Goal: Task Accomplishment & Management: Manage account settings

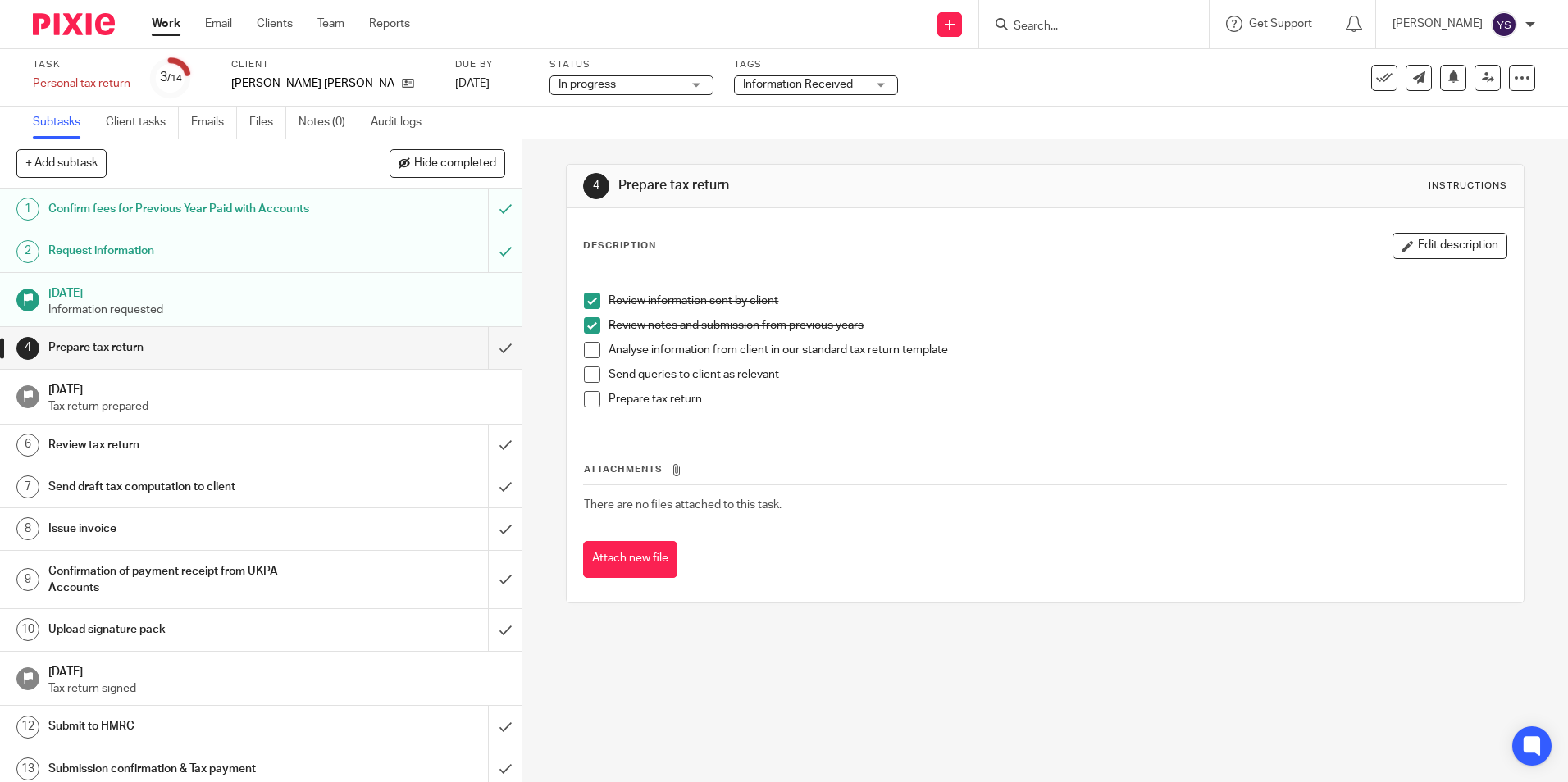
click at [587, 352] on span at bounding box center [591, 350] width 17 height 17
click at [172, 27] on link "Work" at bounding box center [166, 24] width 29 height 17
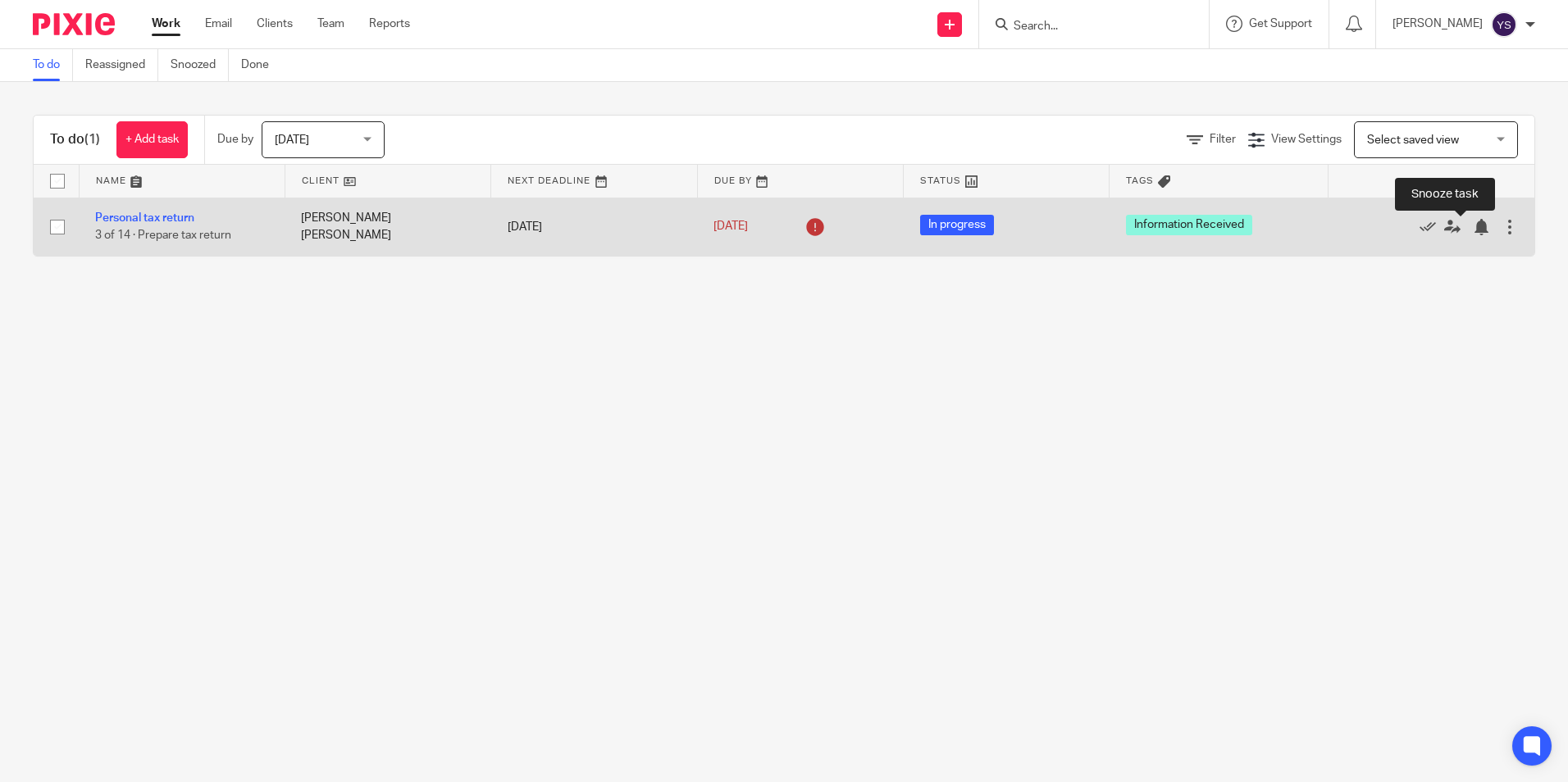
click at [1501, 222] on div at bounding box center [1509, 227] width 17 height 17
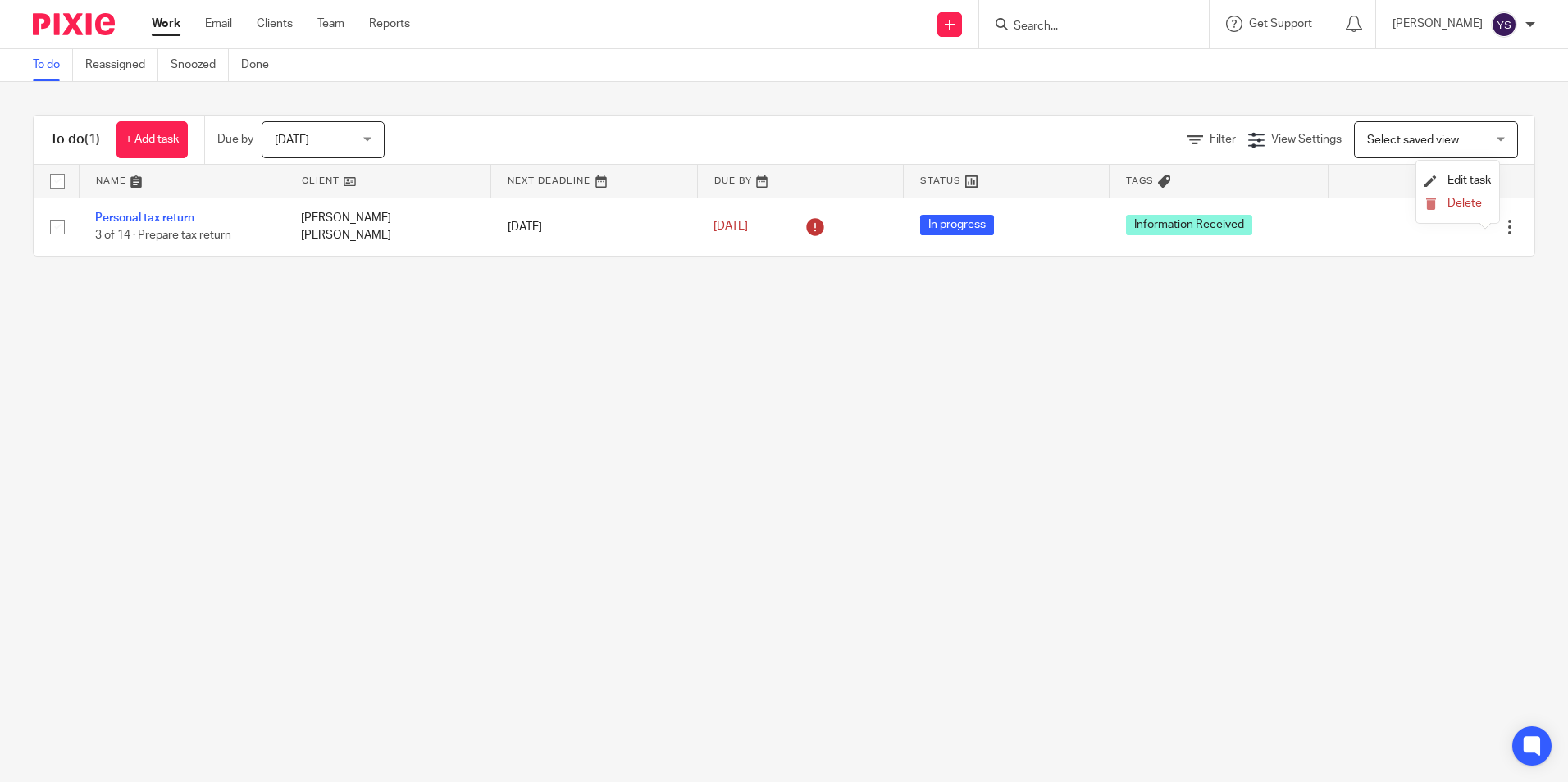
click at [1495, 338] on main "To do Reassigned Snoozed Done To do (1) + Add task Due by Today Today Today Tom…" at bounding box center [784, 391] width 1568 height 782
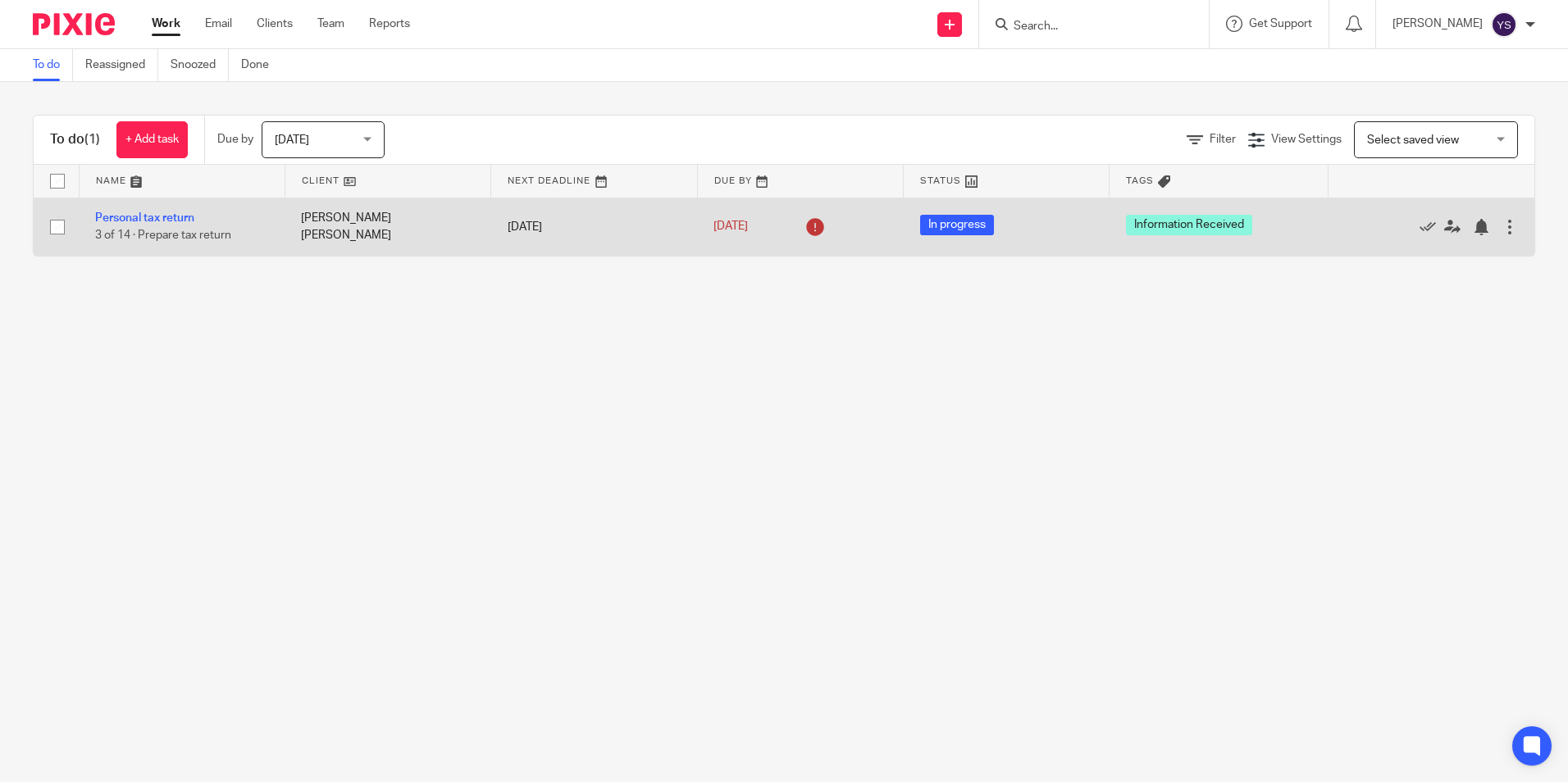
click at [808, 229] on icon at bounding box center [815, 227] width 27 height 27
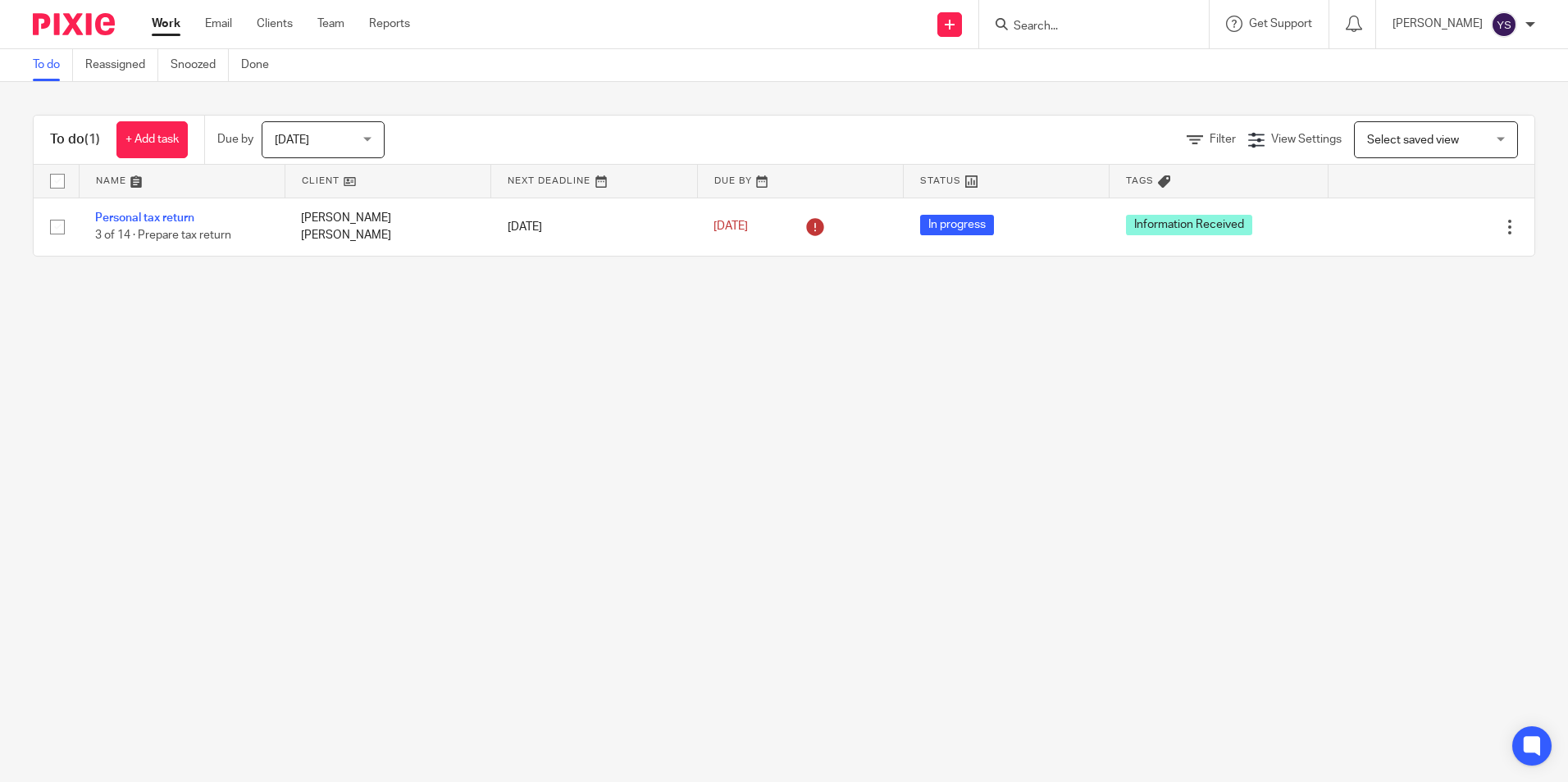
click at [359, 138] on span "[DATE]" at bounding box center [318, 139] width 87 height 35
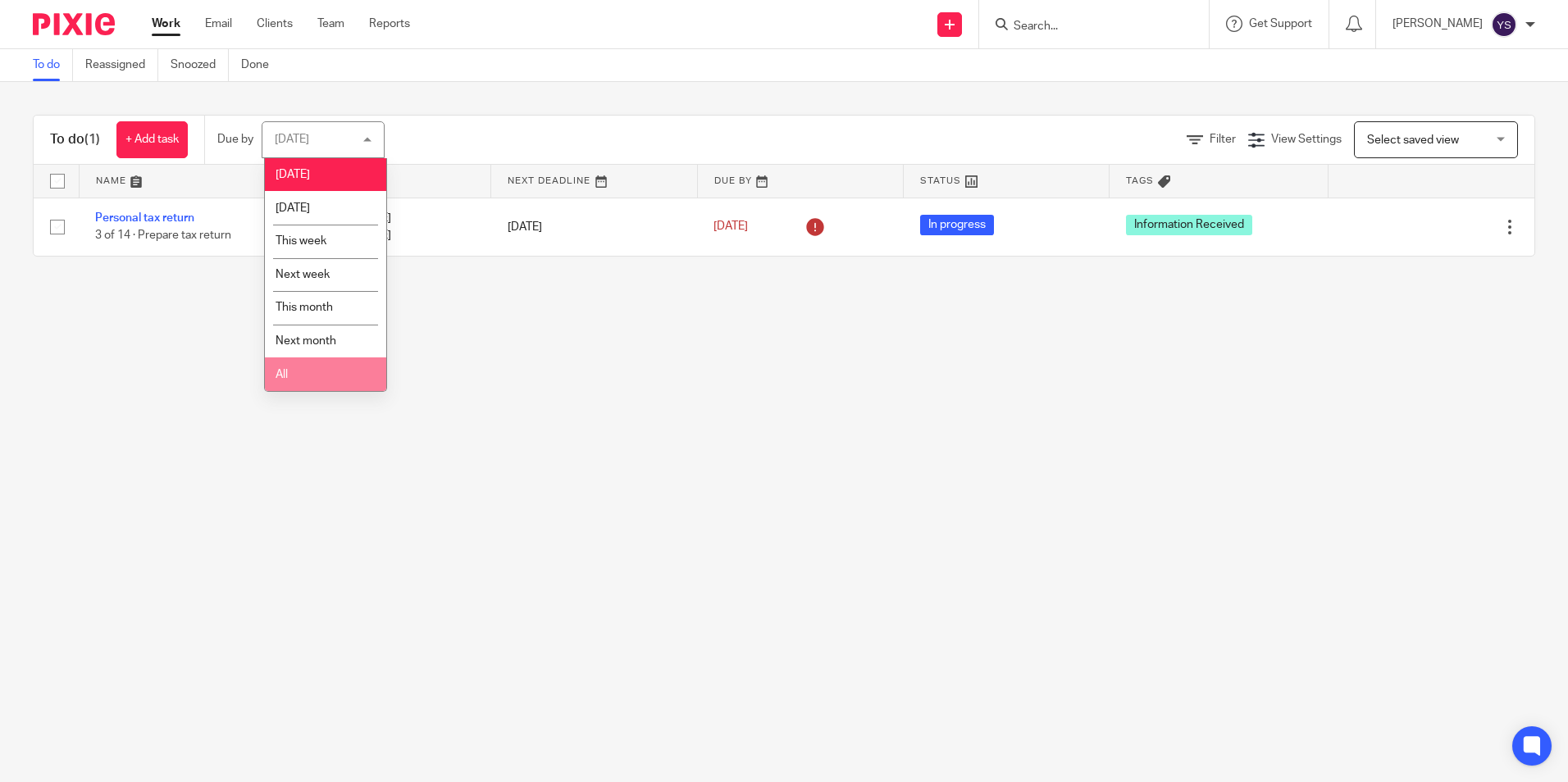
click at [672, 434] on main "To do Reassigned Snoozed Done To do (1) + Add task Due by Today Today Today Tom…" at bounding box center [784, 391] width 1568 height 782
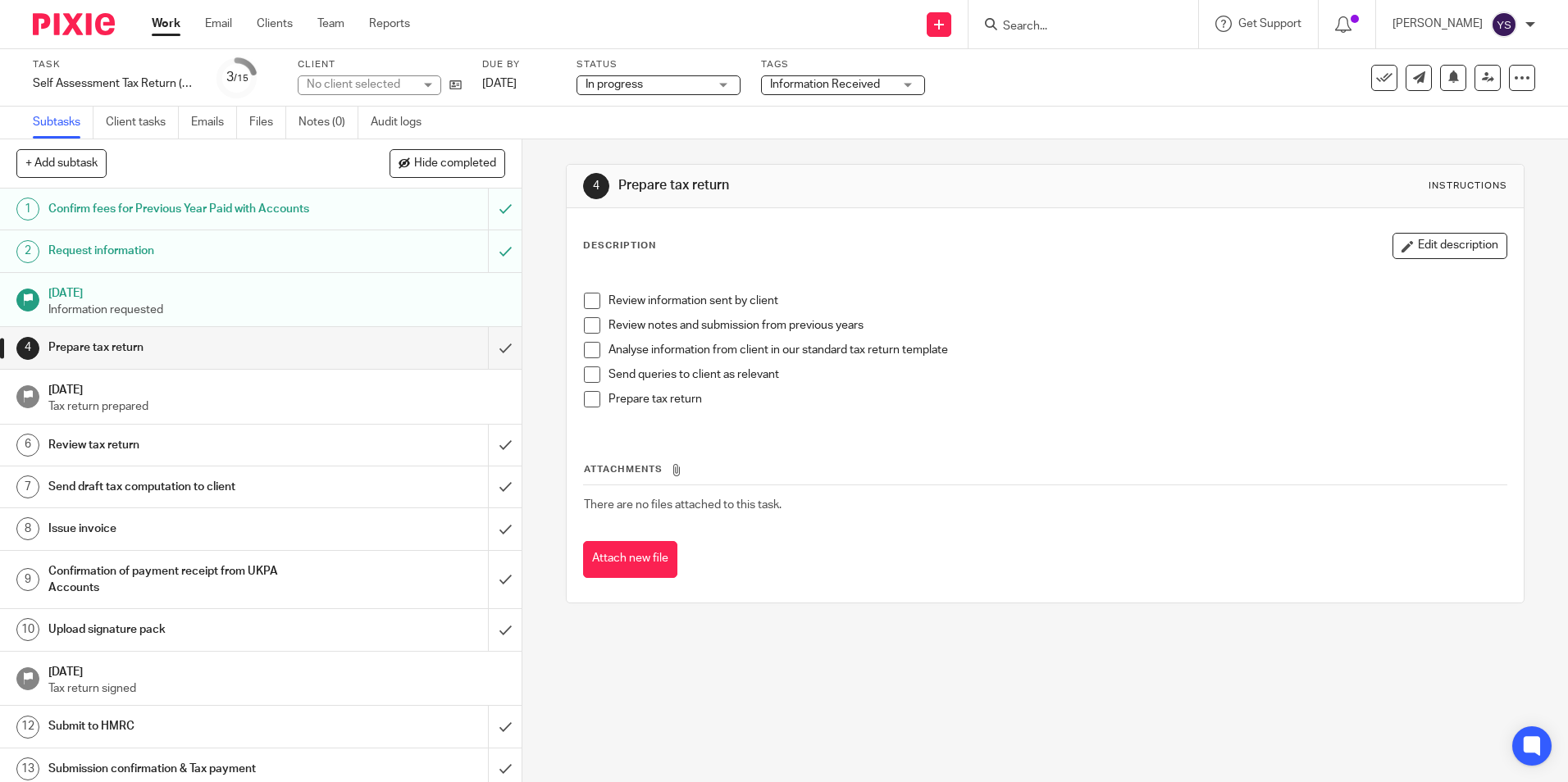
click at [162, 23] on link "Work" at bounding box center [166, 24] width 29 height 17
